Goal: Find specific page/section: Find specific page/section

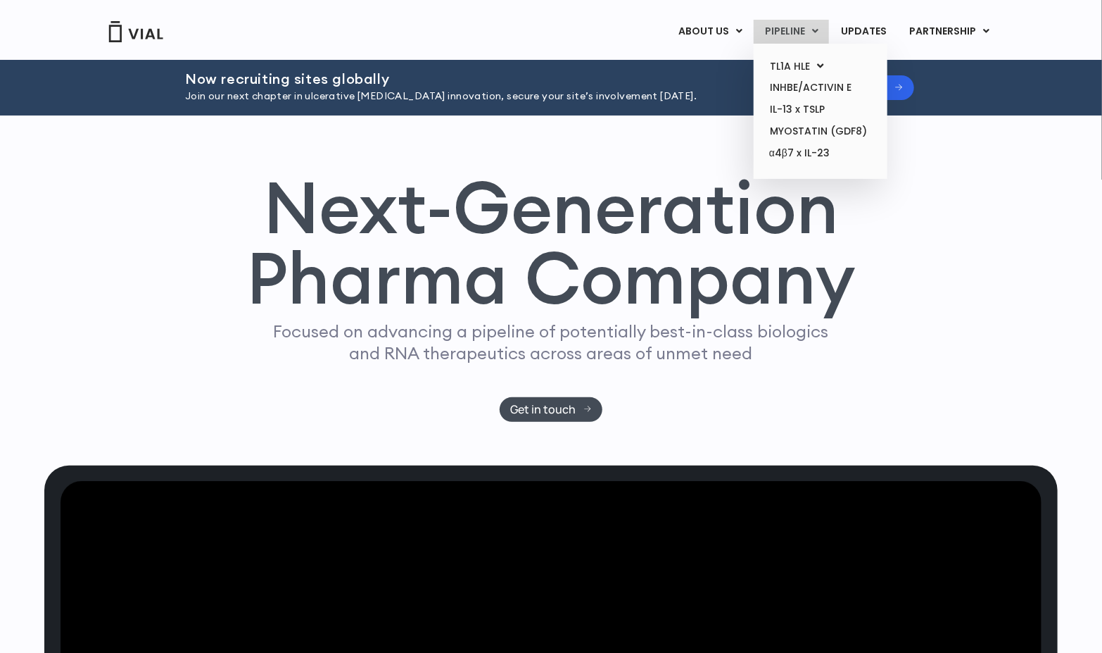
click at [766, 27] on link "PIPELINE" at bounding box center [791, 32] width 75 height 24
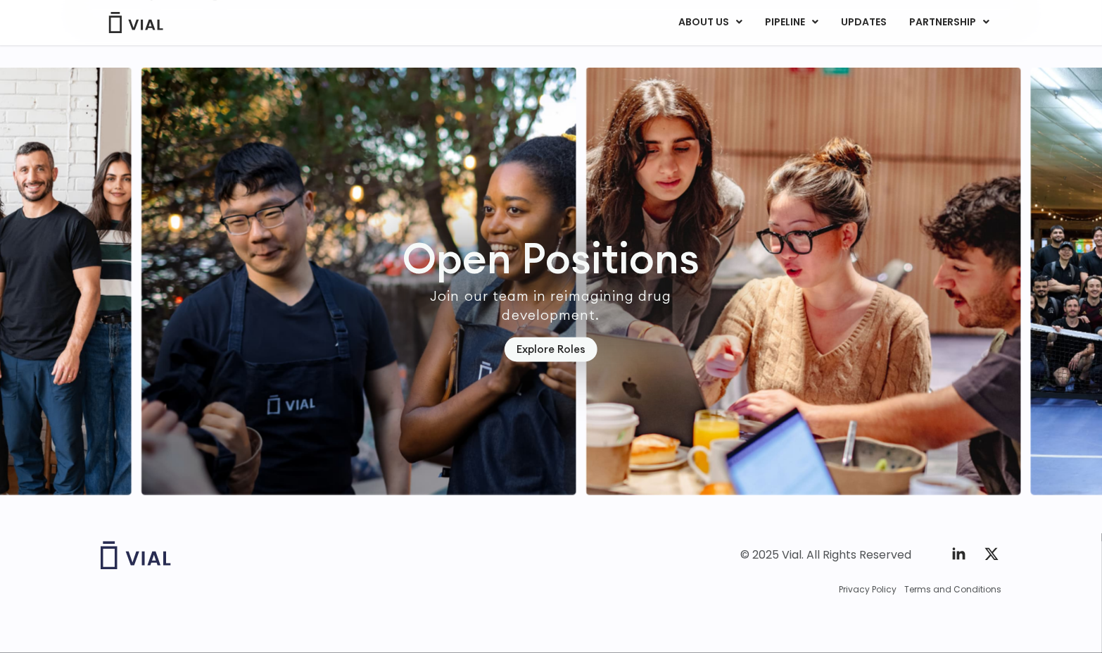
scroll to position [3978, 0]
click at [518, 337] on link "Explore Roles" at bounding box center [551, 349] width 93 height 25
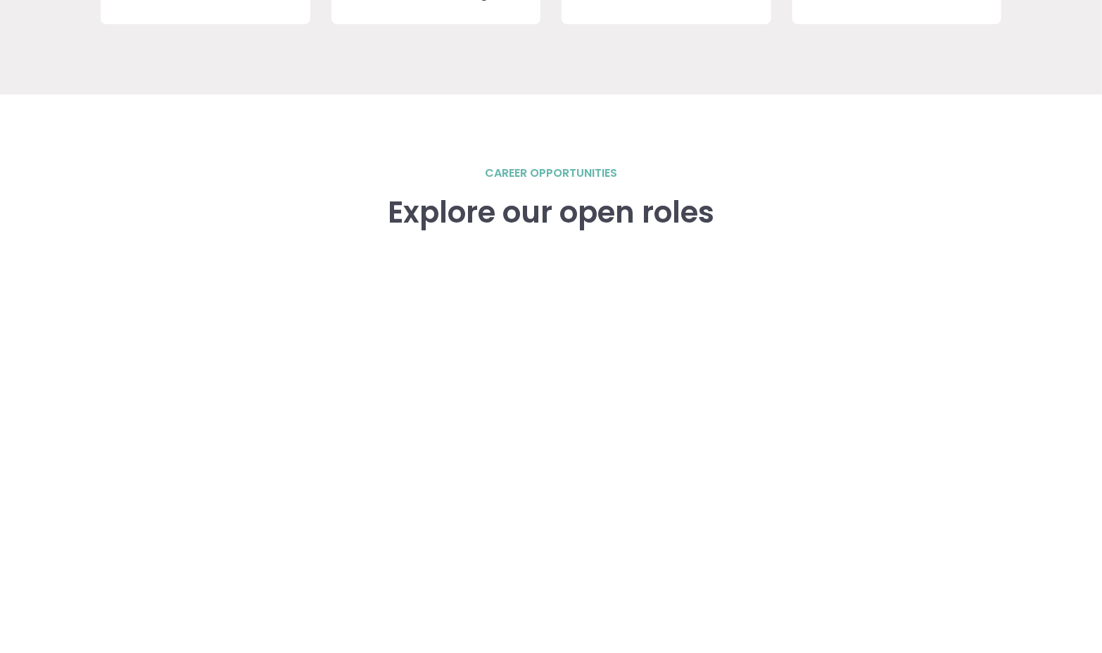
scroll to position [1971, 0]
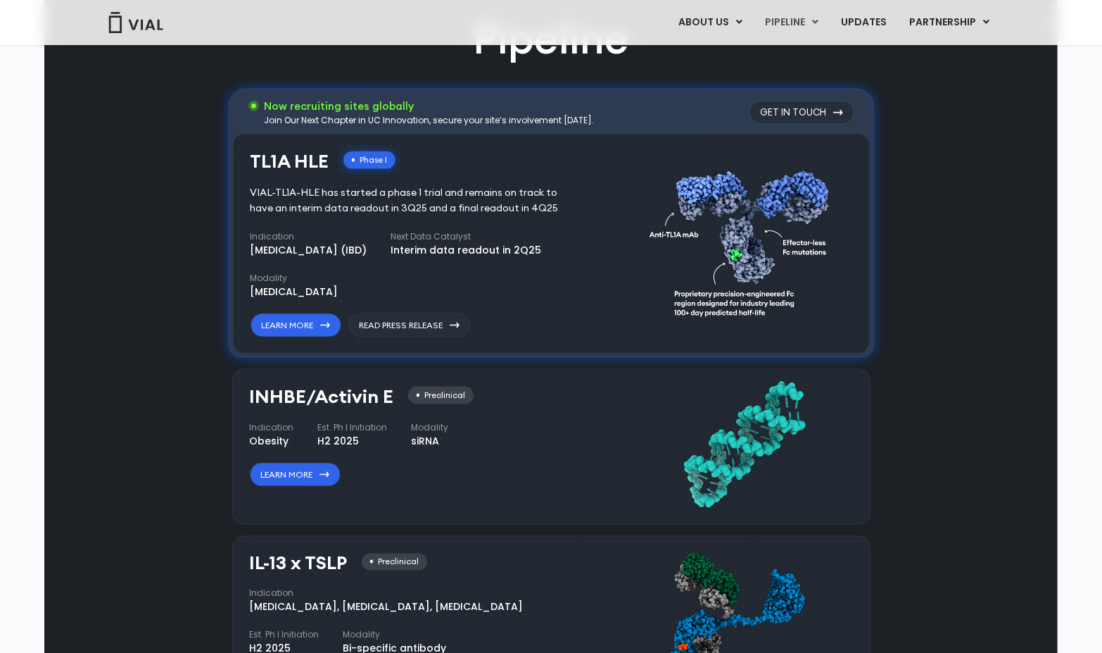
scroll to position [888, 0]
